Goal: Task Accomplishment & Management: Manage account settings

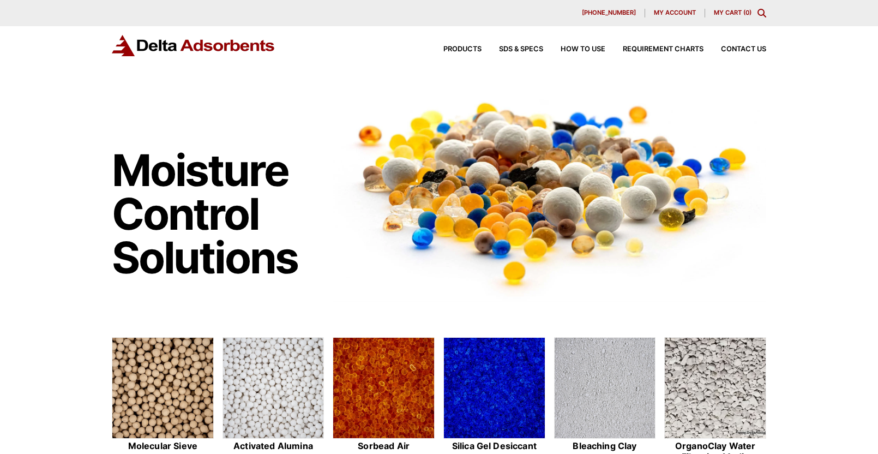
click at [665, 16] on span "My account" at bounding box center [675, 13] width 42 height 6
click at [680, 14] on span "My account" at bounding box center [675, 13] width 42 height 6
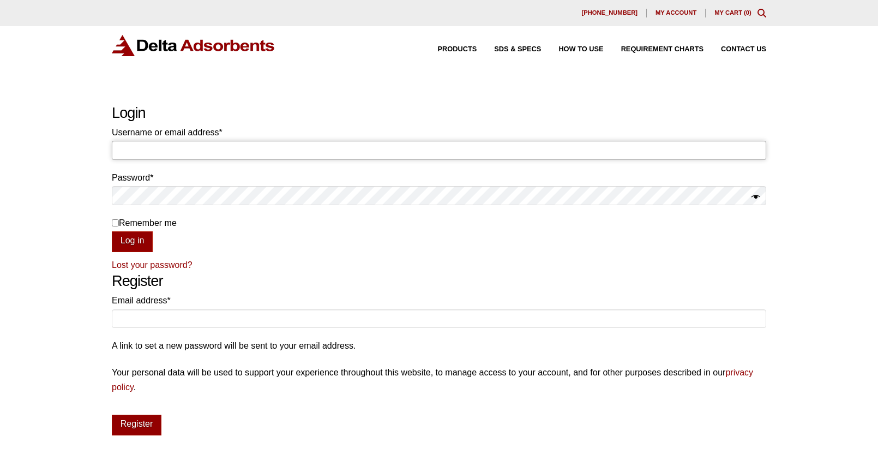
click at [220, 154] on input "Username or email address * Required" at bounding box center [439, 150] width 655 height 19
click at [213, 150] on input "Username or email address * Required" at bounding box center [439, 150] width 655 height 19
type input "[EMAIL_ADDRESS][DOMAIN_NAME]"
click at [136, 244] on button "Log in" at bounding box center [132, 241] width 41 height 21
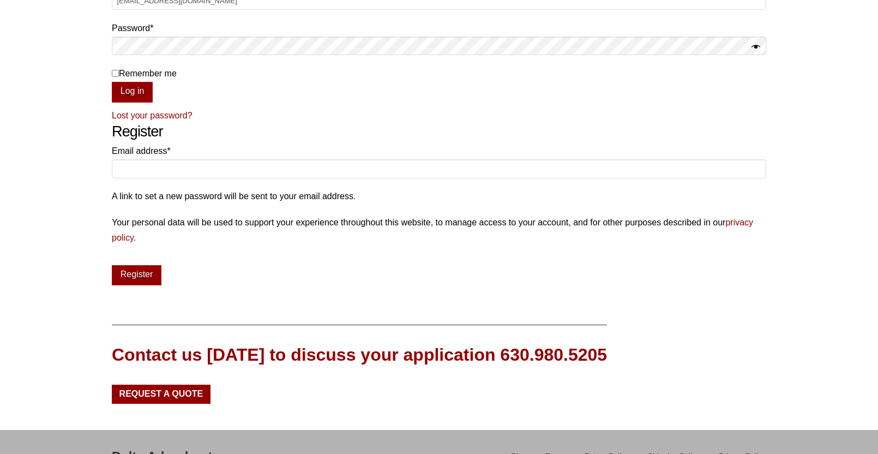
scroll to position [165, 0]
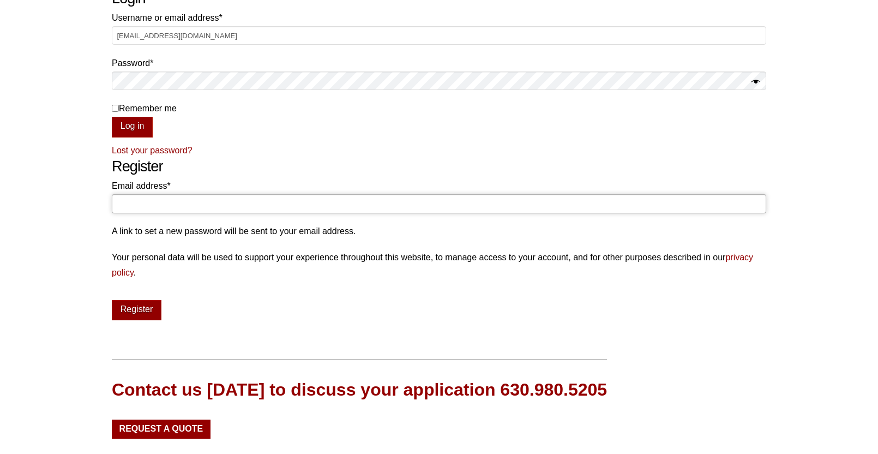
click at [131, 202] on input "Email address * Required" at bounding box center [439, 203] width 655 height 19
type input "[EMAIL_ADDRESS][DOMAIN_NAME]"
click at [122, 310] on button "Register" at bounding box center [137, 310] width 50 height 21
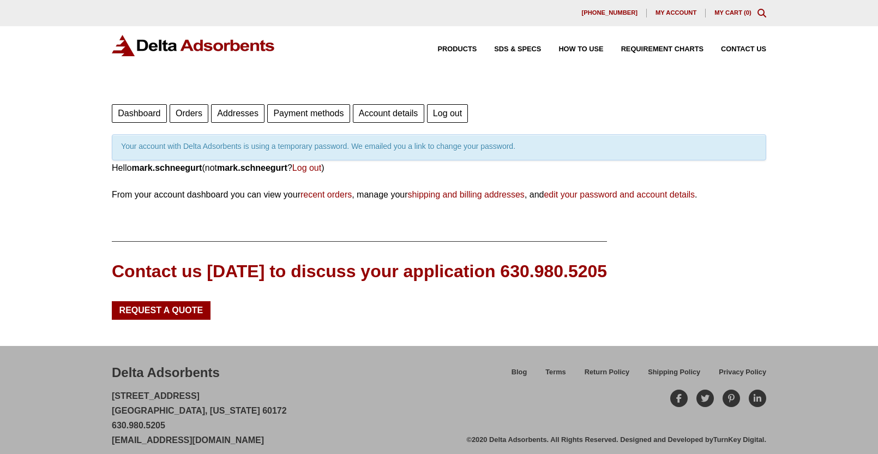
click at [326, 195] on link "recent orders" at bounding box center [326, 194] width 51 height 9
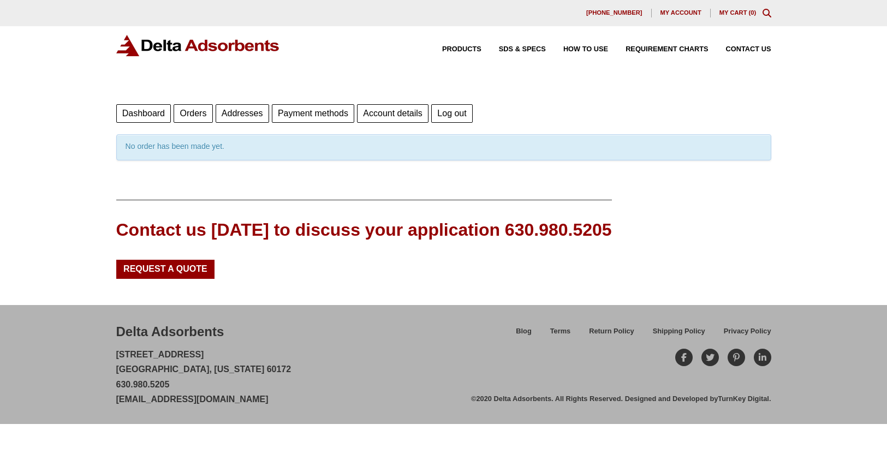
click at [142, 113] on link "Dashboard" at bounding box center [143, 113] width 55 height 19
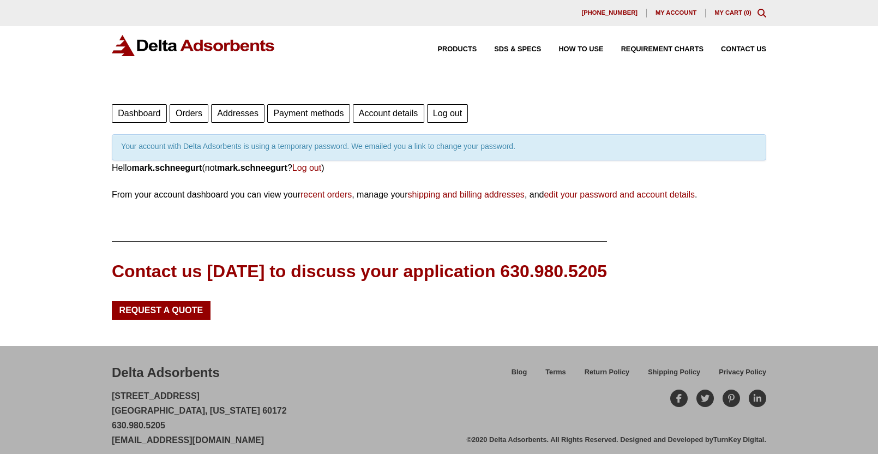
click at [186, 114] on link "Orders" at bounding box center [189, 113] width 39 height 19
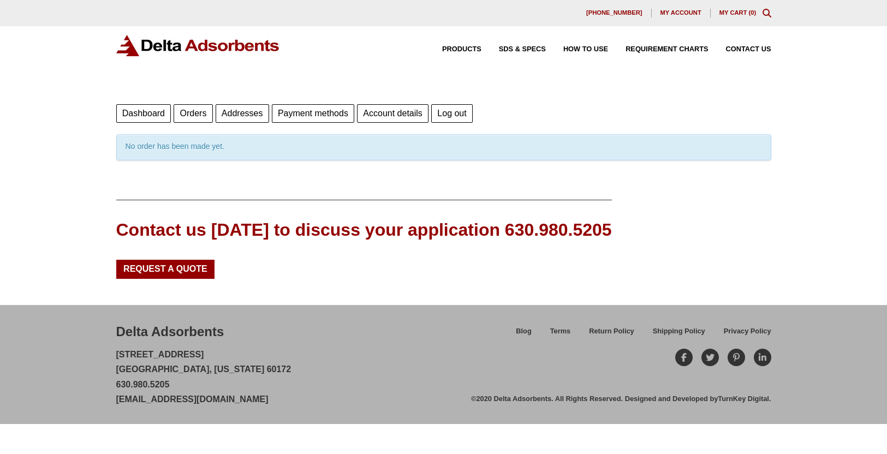
click at [348, 113] on link "Payment methods" at bounding box center [313, 113] width 82 height 19
click at [325, 112] on link "Account details" at bounding box center [307, 113] width 71 height 19
